Goal: Book appointment/travel/reservation

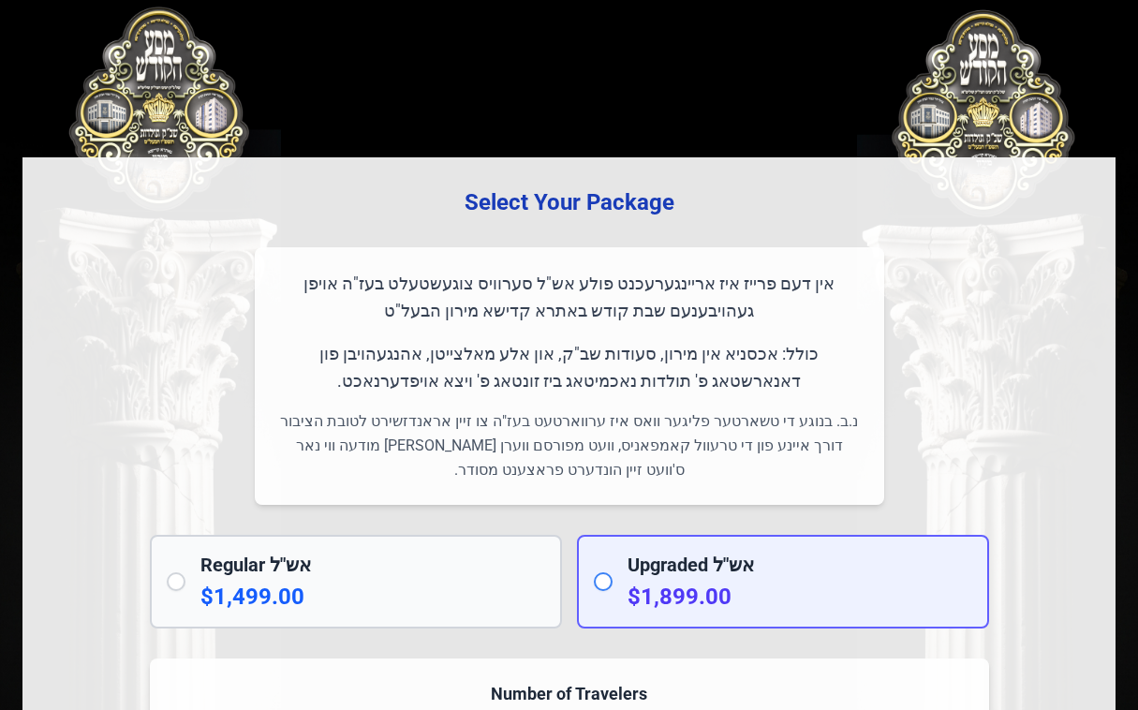
scroll to position [1712, 0]
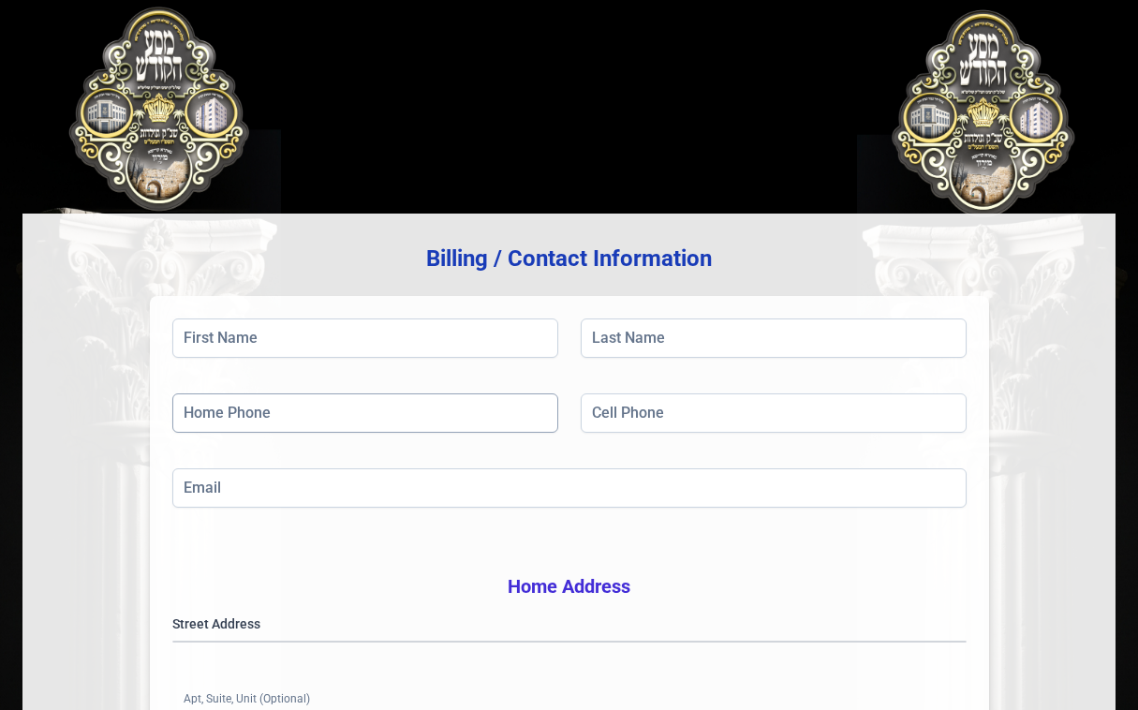
scroll to position [213, 0]
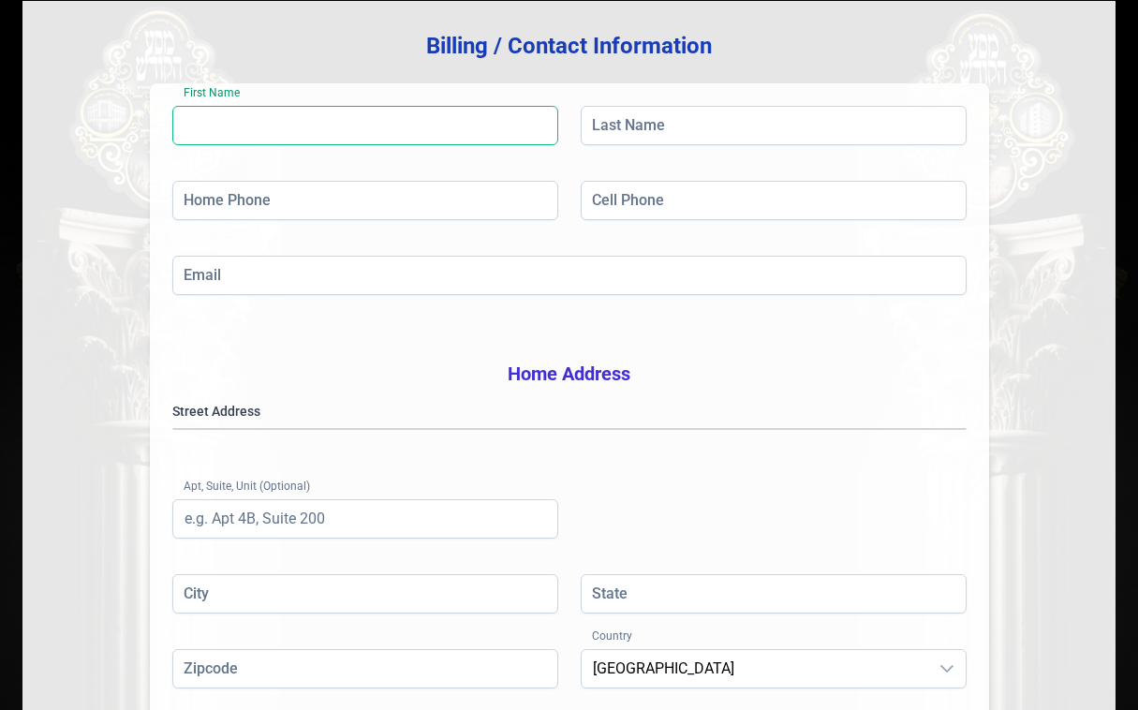
click at [378, 132] on input "First Name" at bounding box center [365, 125] width 386 height 39
click at [238, 118] on input "First Name" at bounding box center [365, 125] width 386 height 39
click at [243, 121] on input "First Name" at bounding box center [365, 125] width 386 height 39
click at [243, 122] on input "First Name" at bounding box center [365, 125] width 386 height 39
click at [243, 124] on input "First Name" at bounding box center [365, 125] width 386 height 39
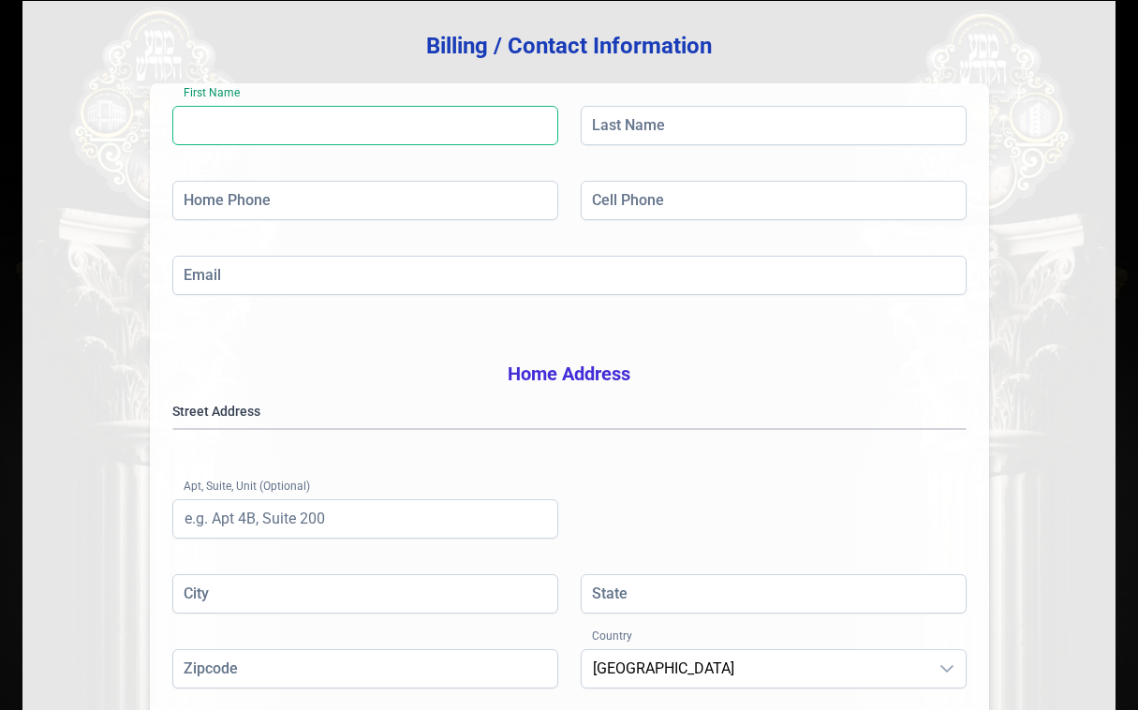
click at [243, 124] on input "First Name" at bounding box center [365, 125] width 386 height 39
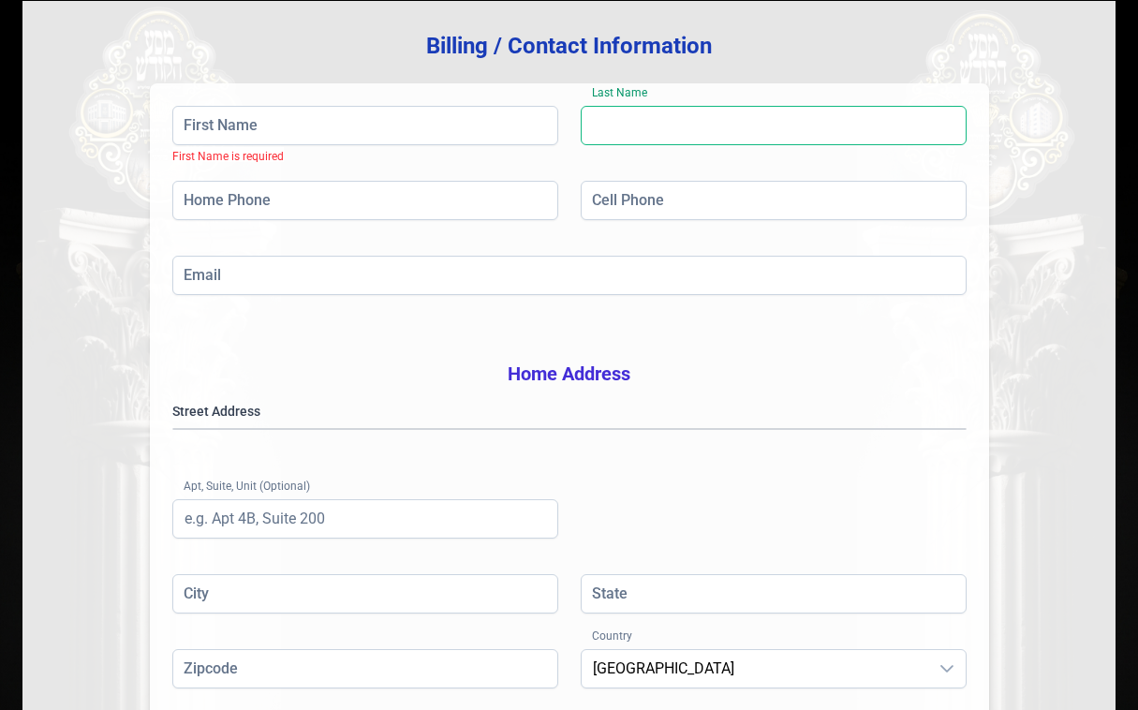
click at [608, 125] on input "Last Name" at bounding box center [774, 125] width 386 height 39
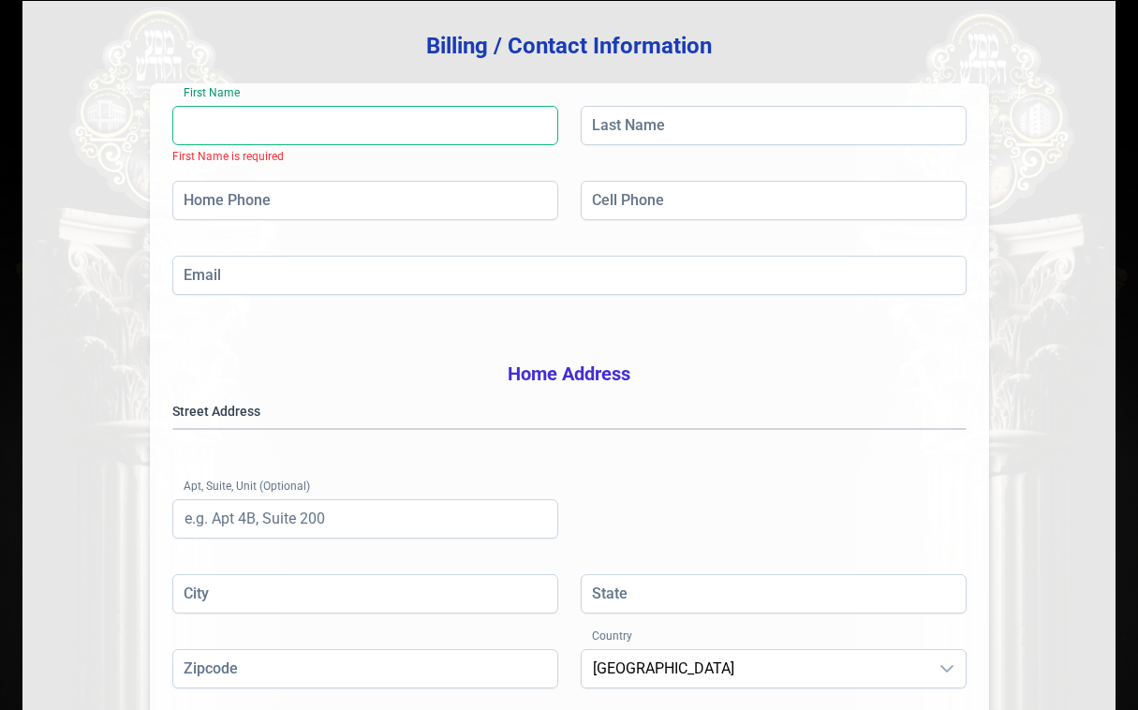
click at [449, 135] on input "First Name" at bounding box center [365, 125] width 386 height 39
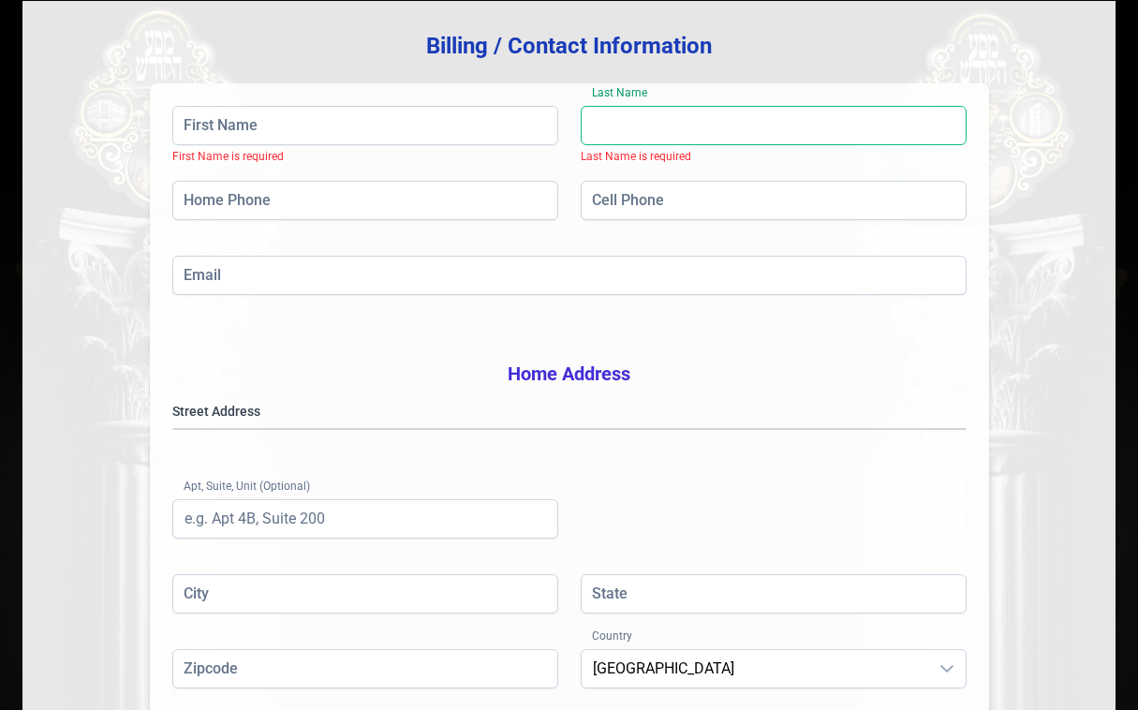
drag, startPoint x: 623, startPoint y: 122, endPoint x: 610, endPoint y: 124, distance: 12.3
click at [623, 122] on input "Last Name" at bounding box center [774, 125] width 386 height 39
click at [405, 155] on div "First Name First Name is required Last Name Last Name is required" at bounding box center [569, 143] width 794 height 75
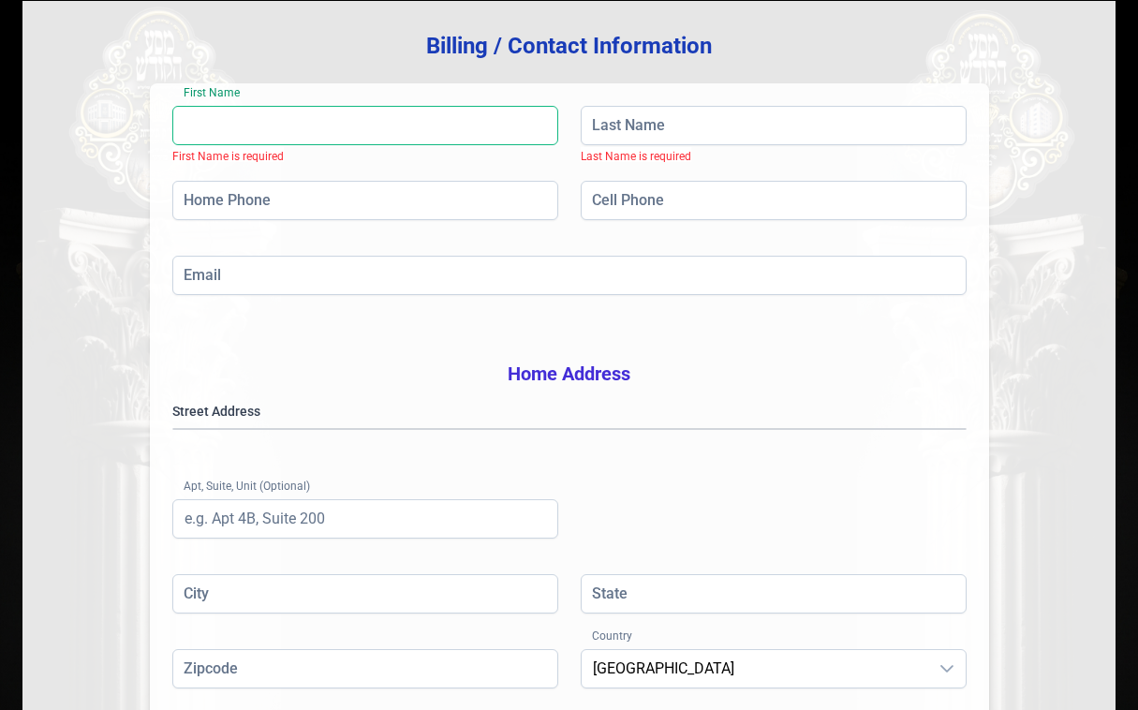
click at [407, 136] on input "First Name" at bounding box center [365, 125] width 386 height 39
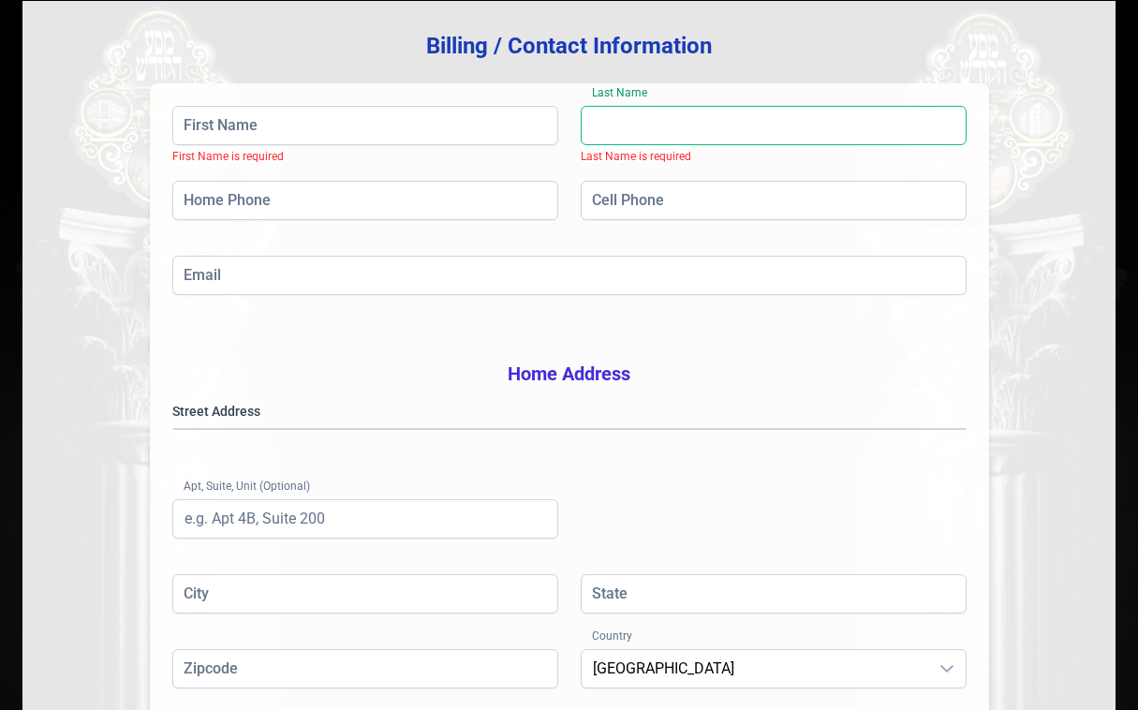
click at [584, 125] on input "Last Name" at bounding box center [774, 125] width 386 height 39
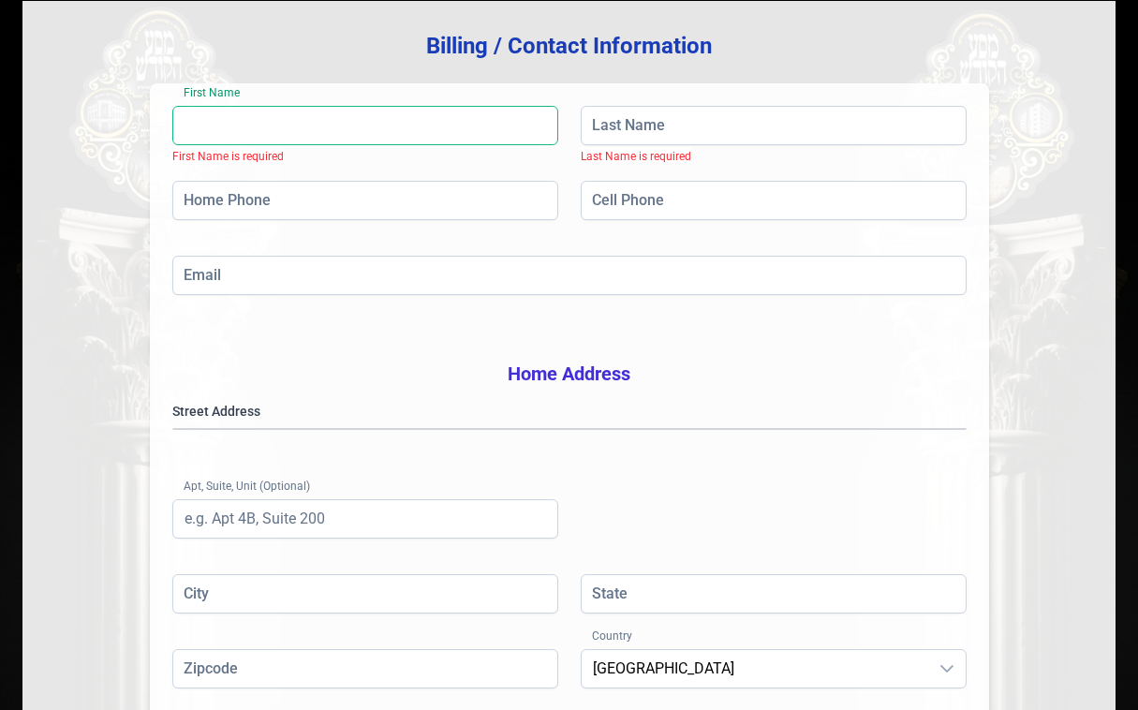
click at [499, 115] on input "First Name" at bounding box center [365, 125] width 386 height 39
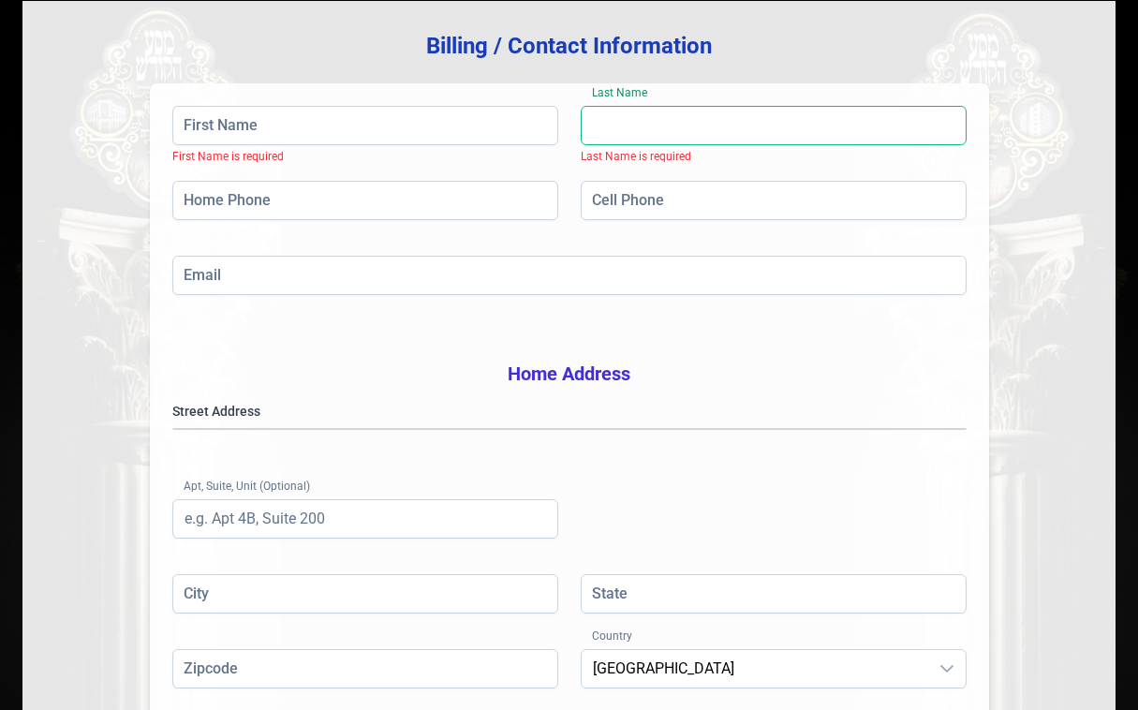
click at [584, 118] on input "Last Name" at bounding box center [774, 125] width 386 height 39
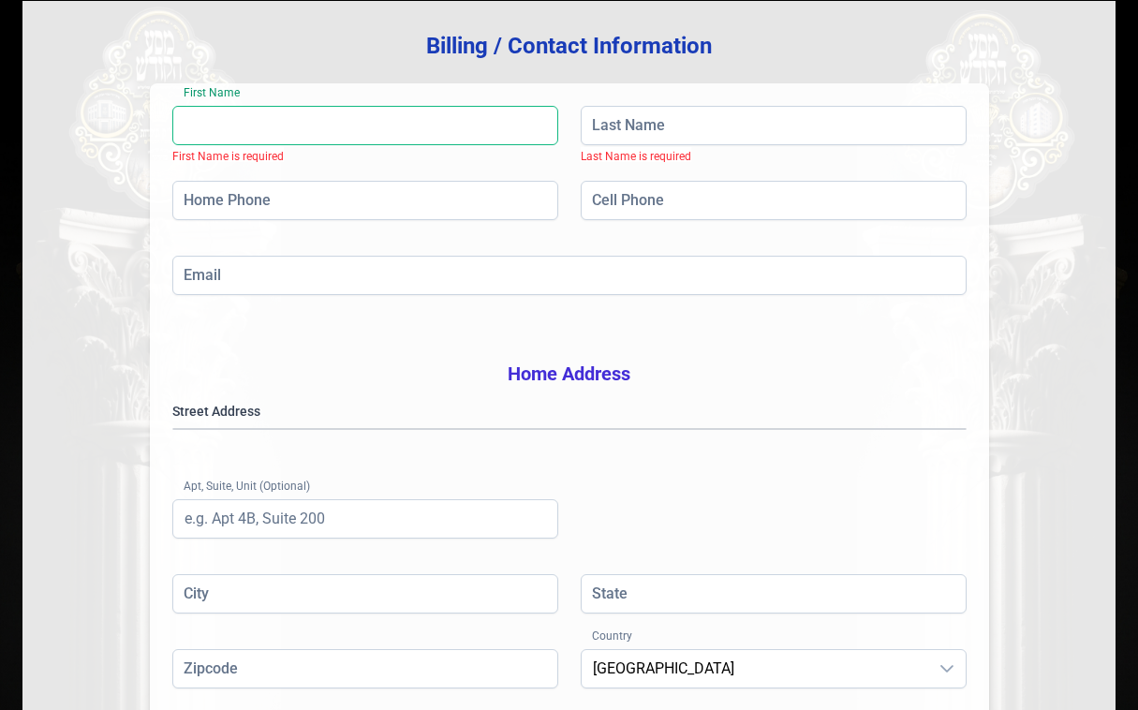
click at [483, 127] on input "First Name" at bounding box center [365, 125] width 386 height 39
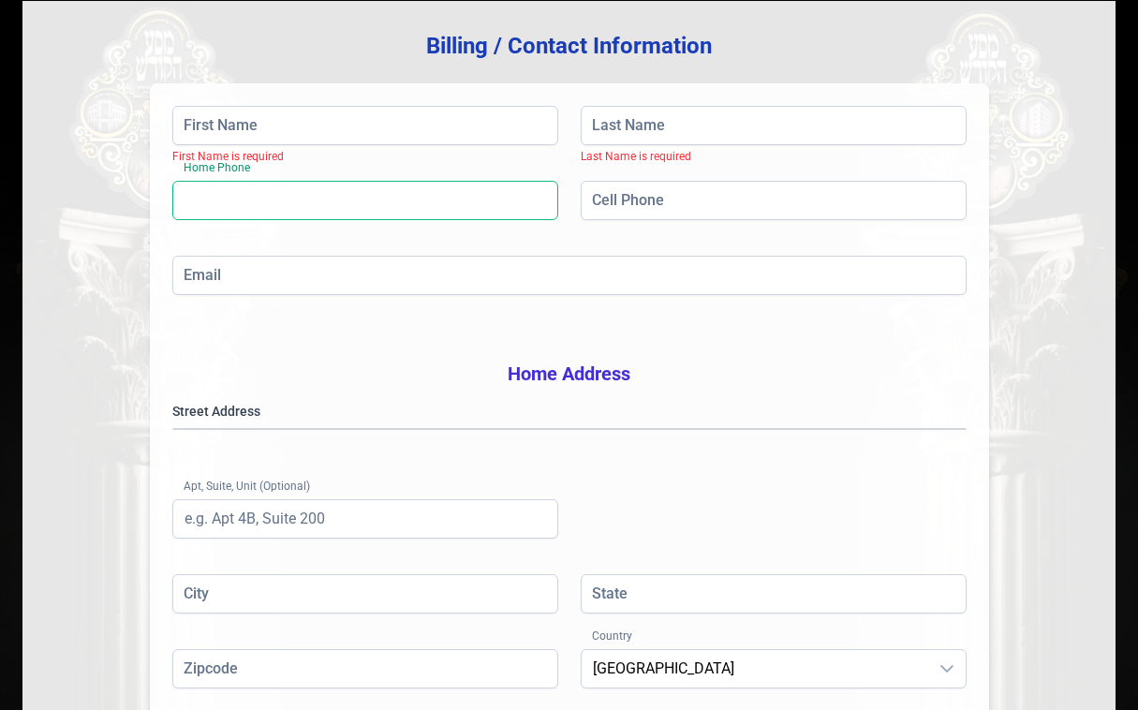
click at [215, 198] on input "Home Phone" at bounding box center [365, 200] width 386 height 39
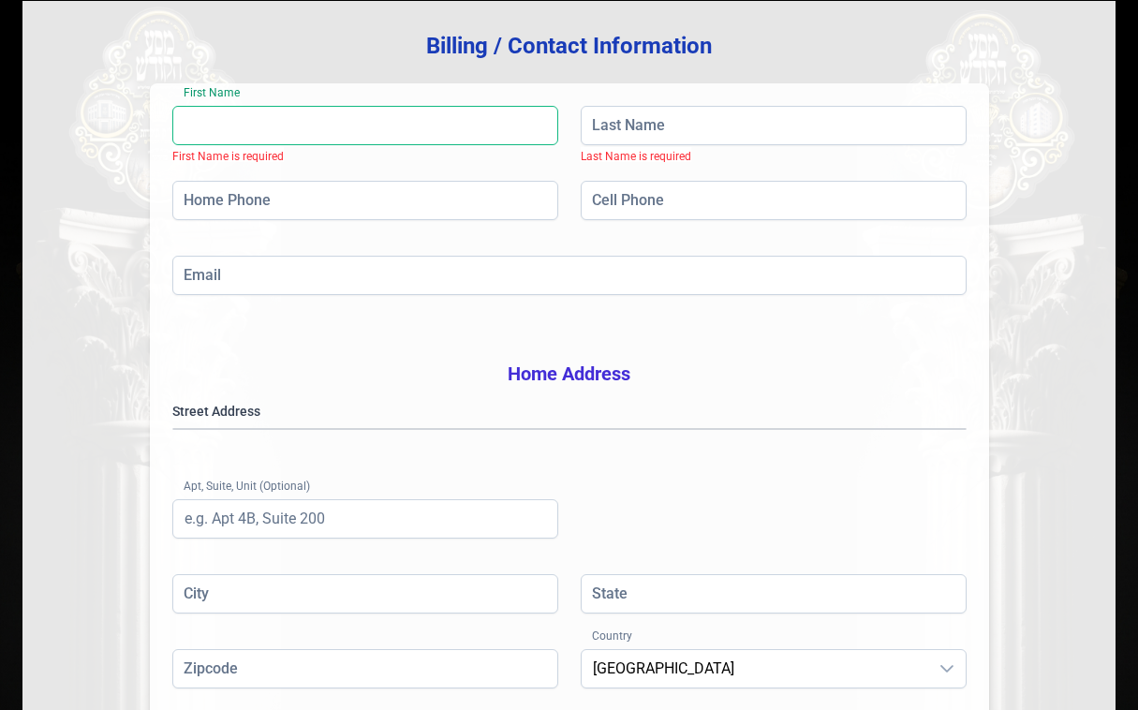
click at [230, 136] on input "First Name" at bounding box center [365, 125] width 386 height 39
click at [203, 128] on input "First Name" at bounding box center [365, 125] width 386 height 39
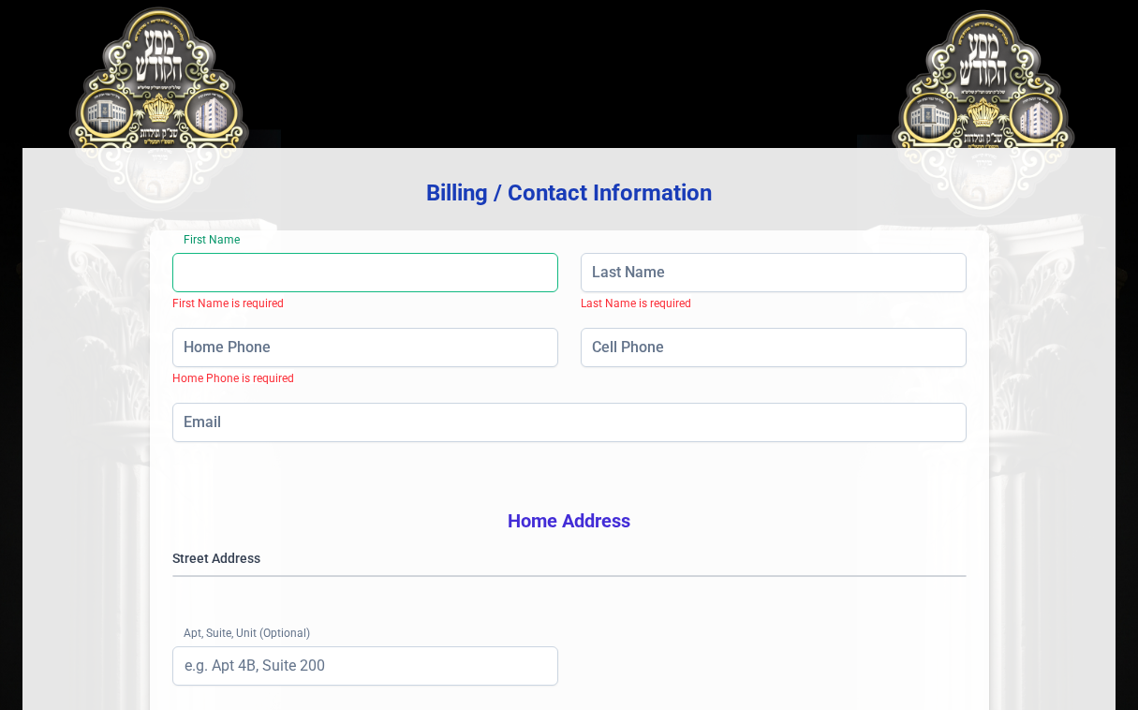
scroll to position [0, 0]
